Goal: Entertainment & Leisure: Consume media (video, audio)

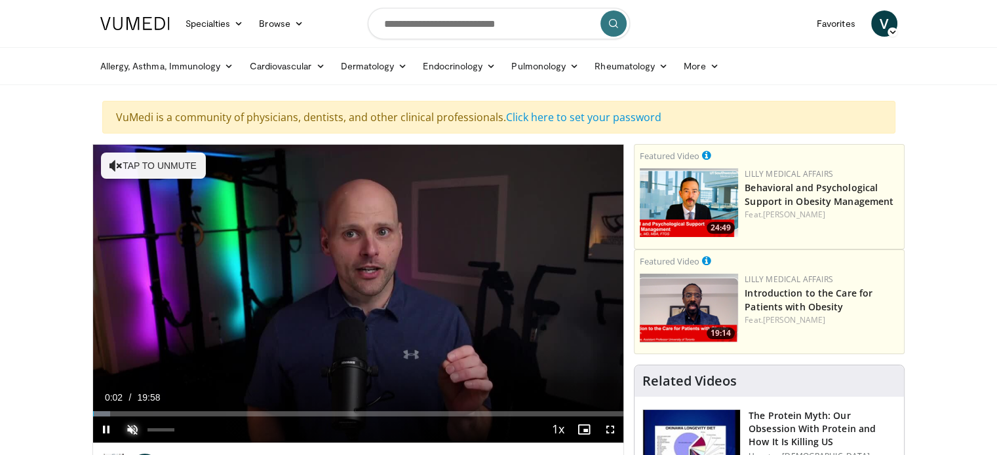
click at [131, 427] on span "Video Player" at bounding box center [132, 430] width 26 height 26
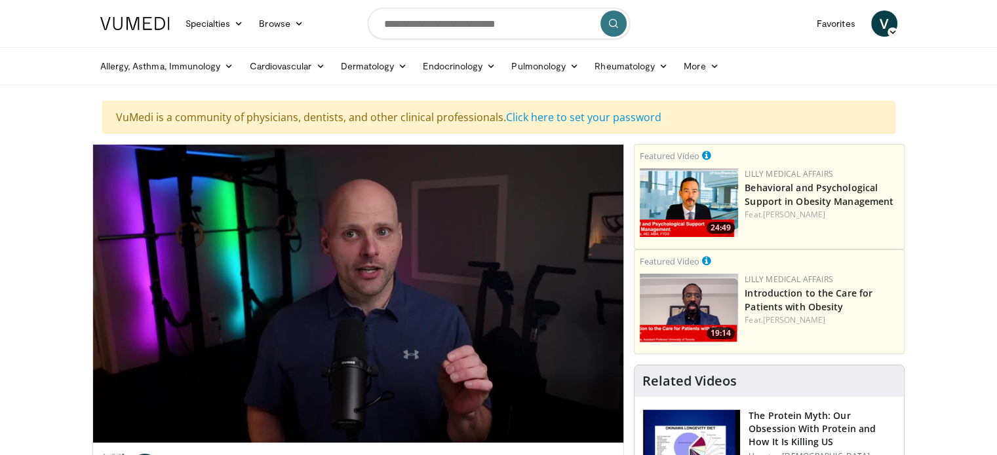
click at [763, 16] on nav "Specialties Adult & Family Medicine Allergy, [MEDICAL_DATA], Immunology Anesthe…" at bounding box center [498, 23] width 812 height 47
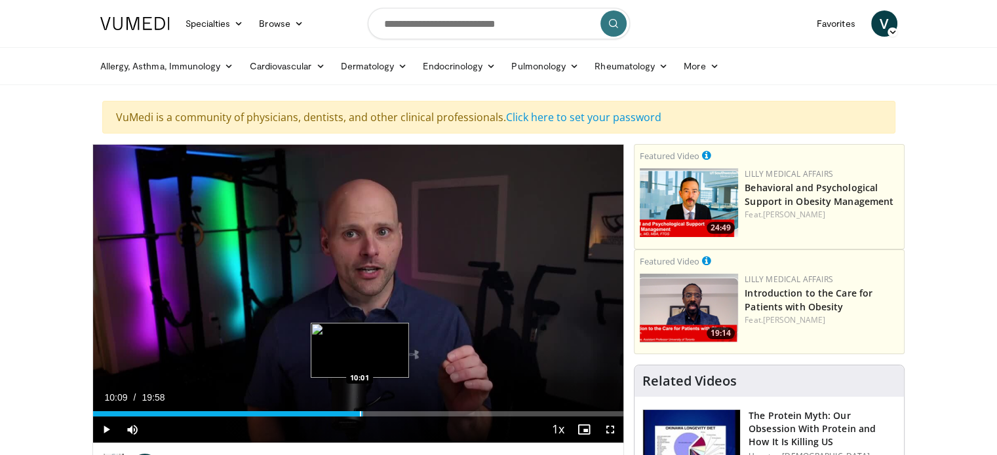
drag, startPoint x: 398, startPoint y: 415, endPoint x: 357, endPoint y: 415, distance: 40.6
click at [357, 415] on div "Loaded : 50.97% 09:57 10:01" at bounding box center [358, 413] width 531 height 5
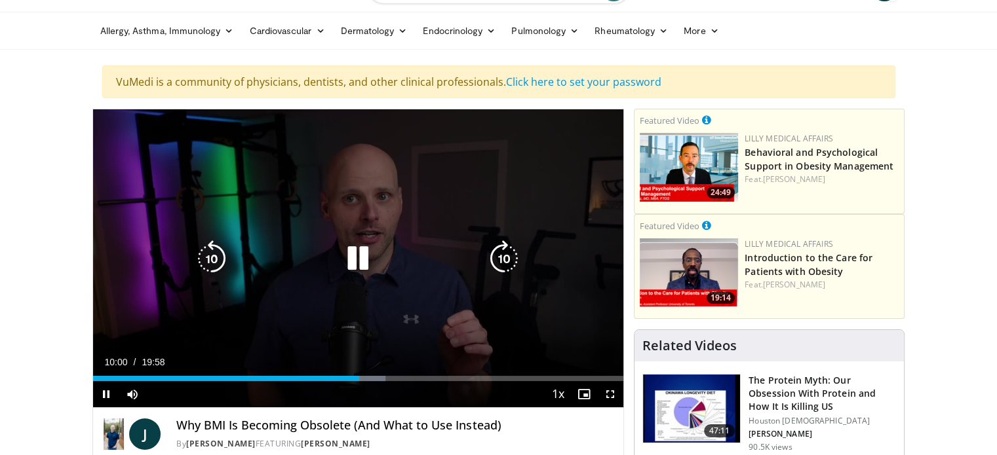
scroll to position [66, 0]
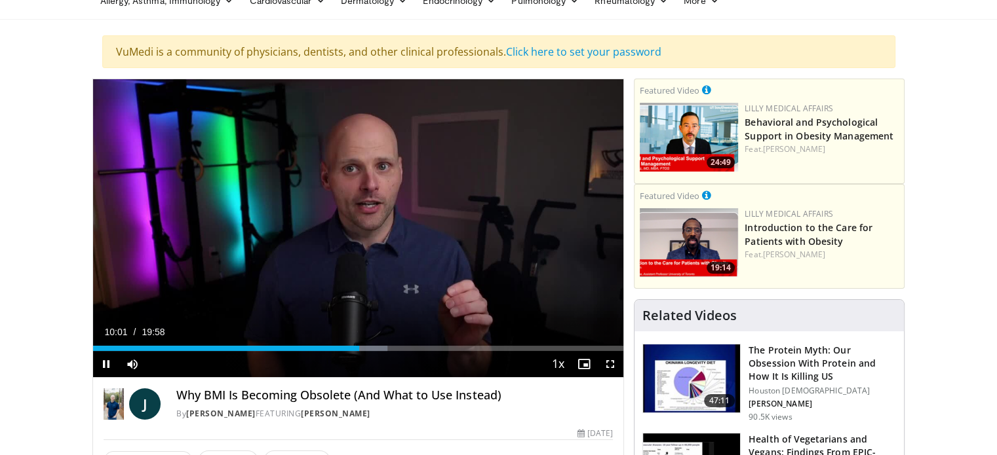
click at [370, 351] on div "Loaded : 55.47% 10:01 10:24" at bounding box center [358, 348] width 531 height 5
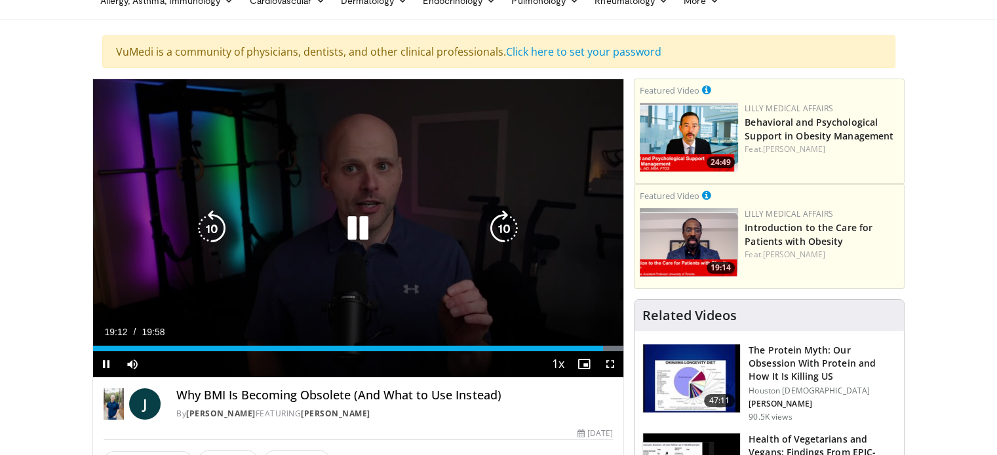
click at [364, 230] on icon "Video Player" at bounding box center [357, 228] width 37 height 37
